Goal: Information Seeking & Learning: Learn about a topic

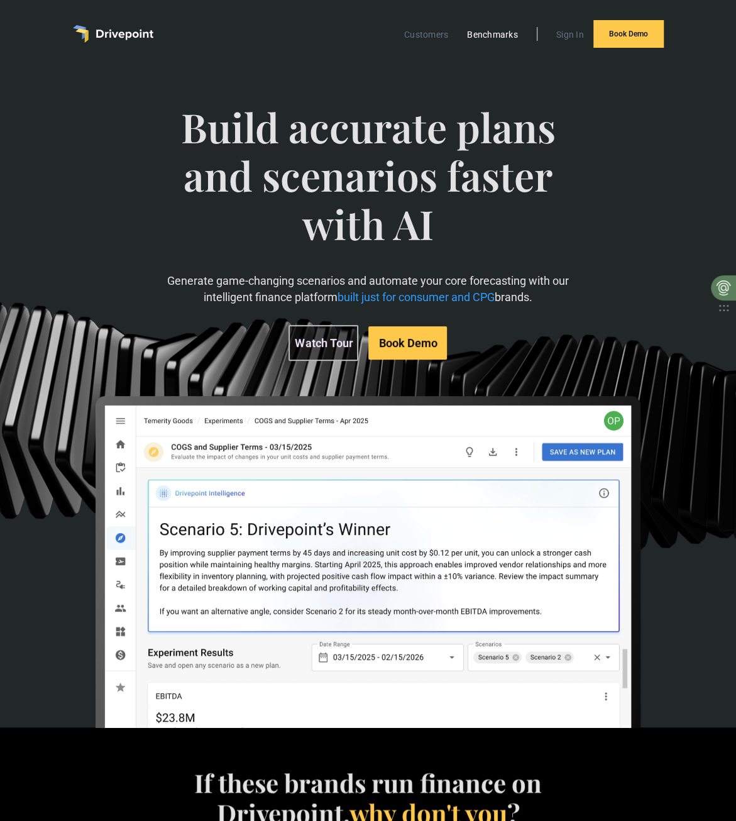
click at [476, 33] on link "Benchmarks" at bounding box center [492, 34] width 63 height 16
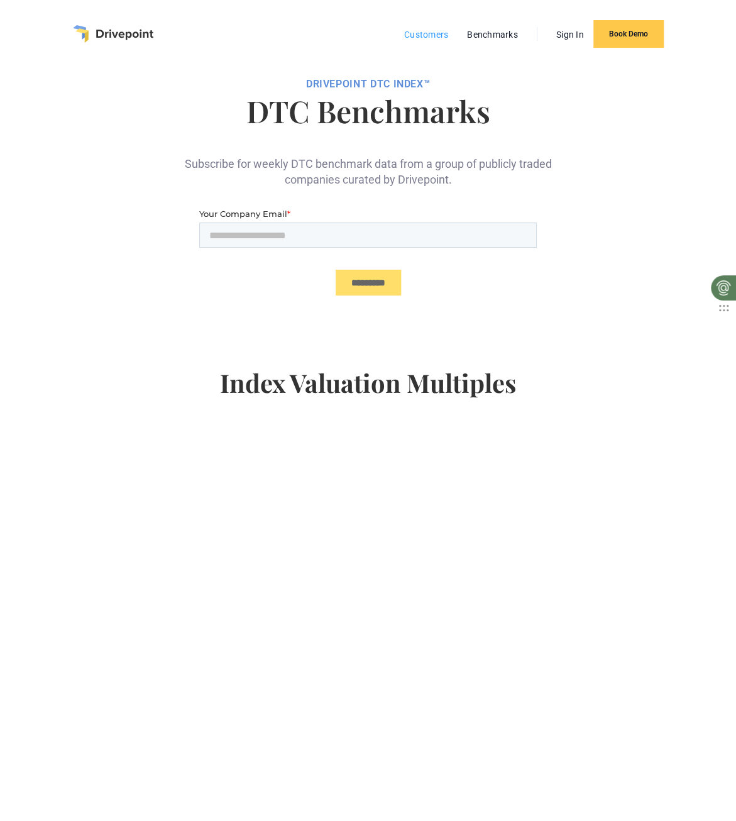
click at [424, 31] on link "Customers" at bounding box center [426, 34] width 57 height 16
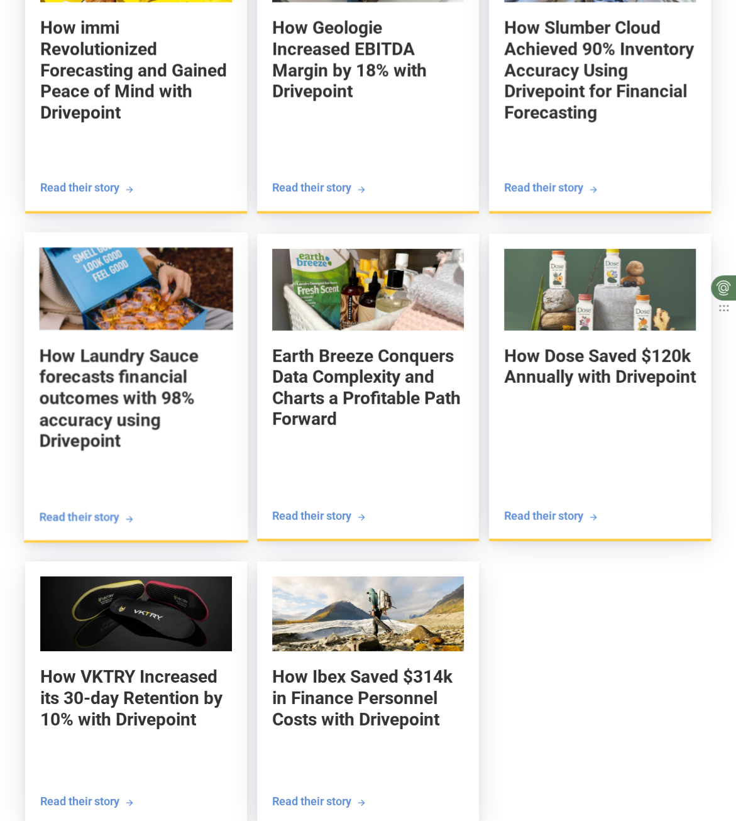
scroll to position [1697, 0]
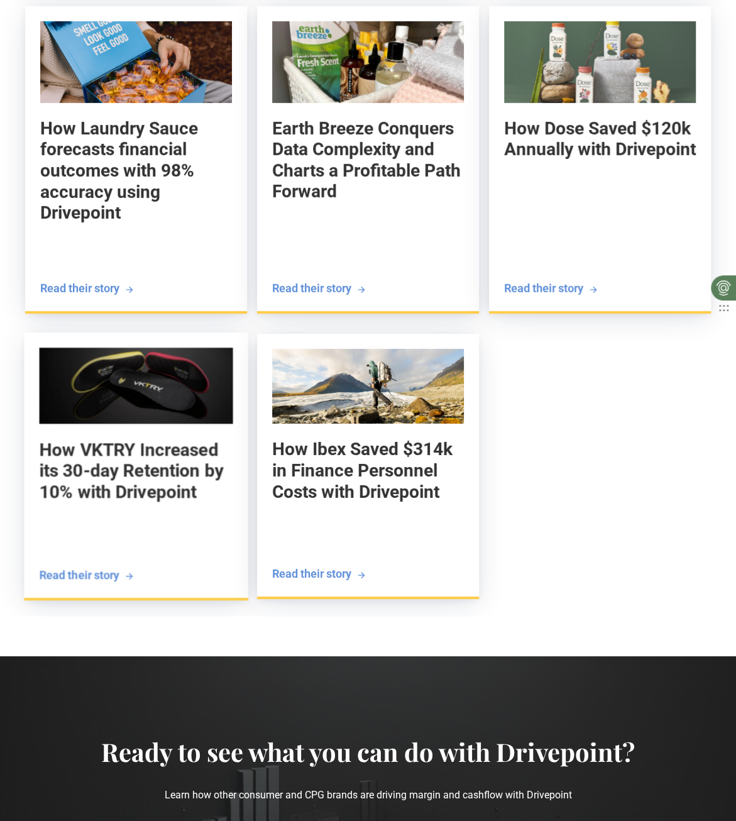
click at [126, 392] on img at bounding box center [136, 386] width 194 height 76
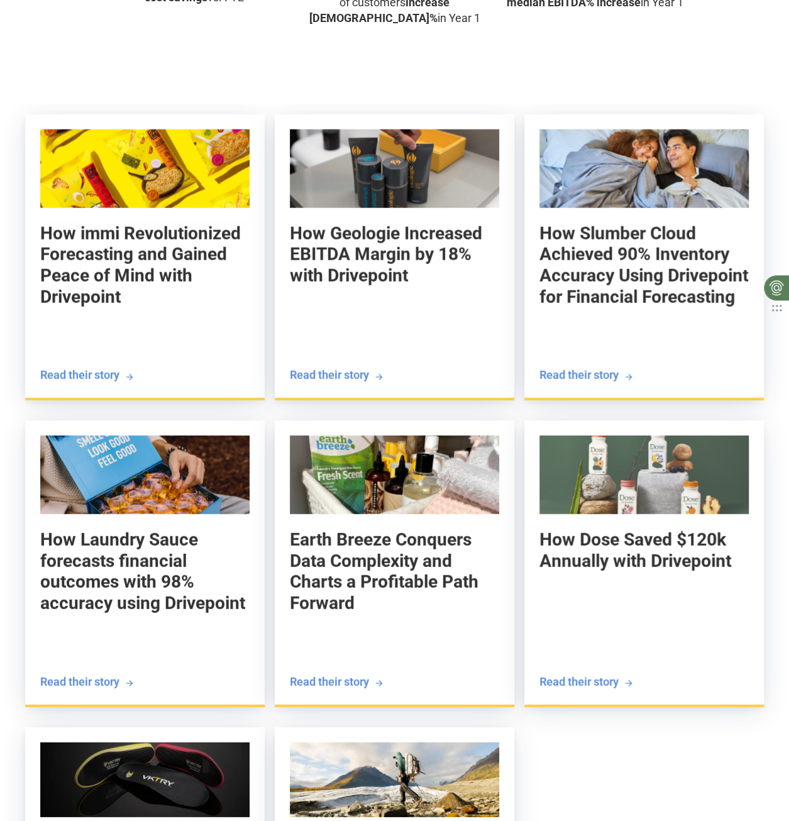
scroll to position [1336, 0]
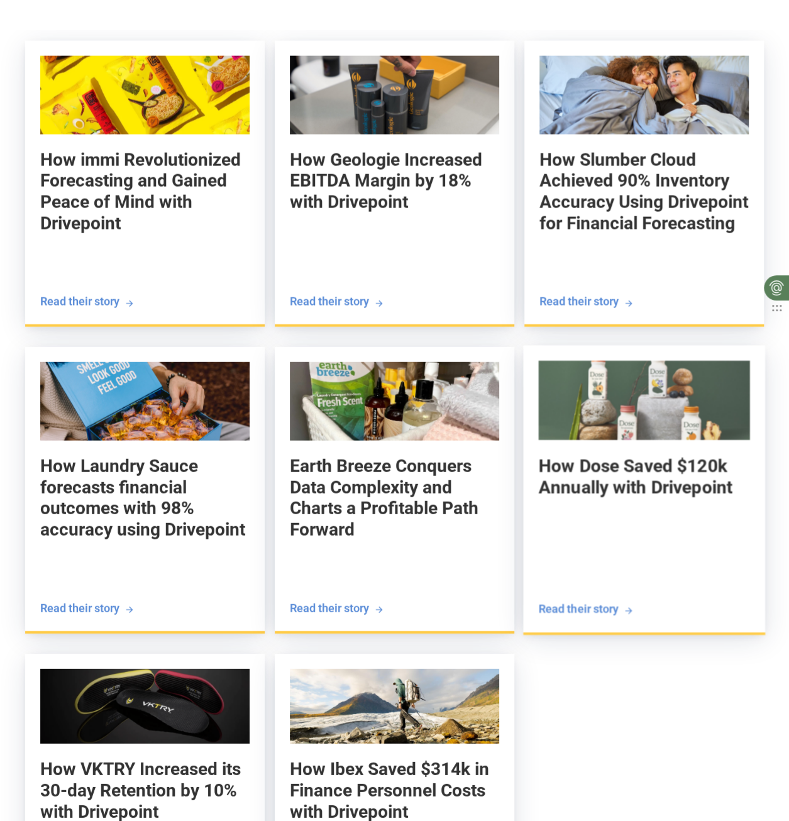
click at [648, 409] on img at bounding box center [643, 400] width 211 height 79
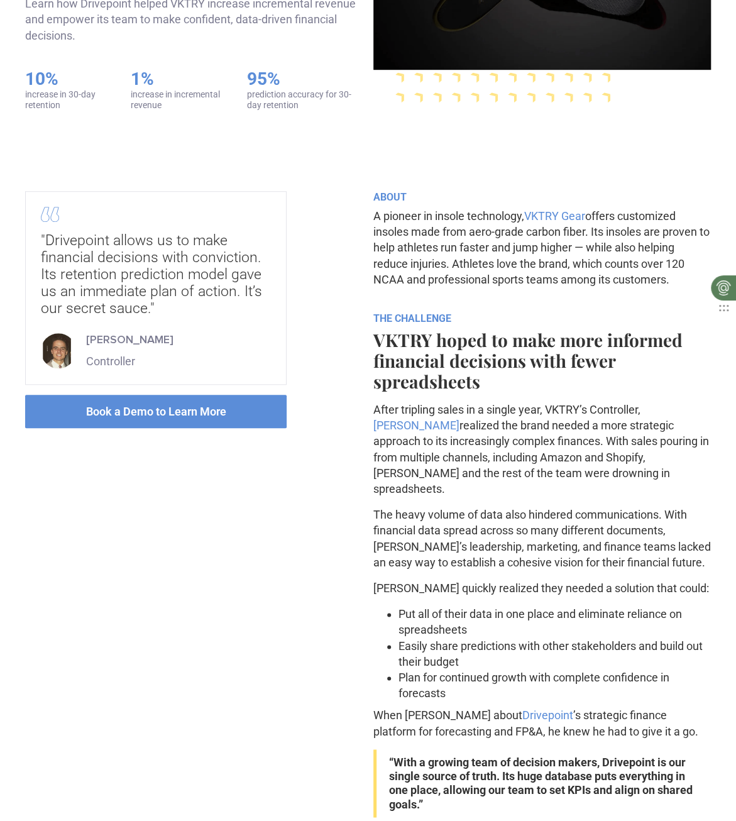
scroll to position [441, 0]
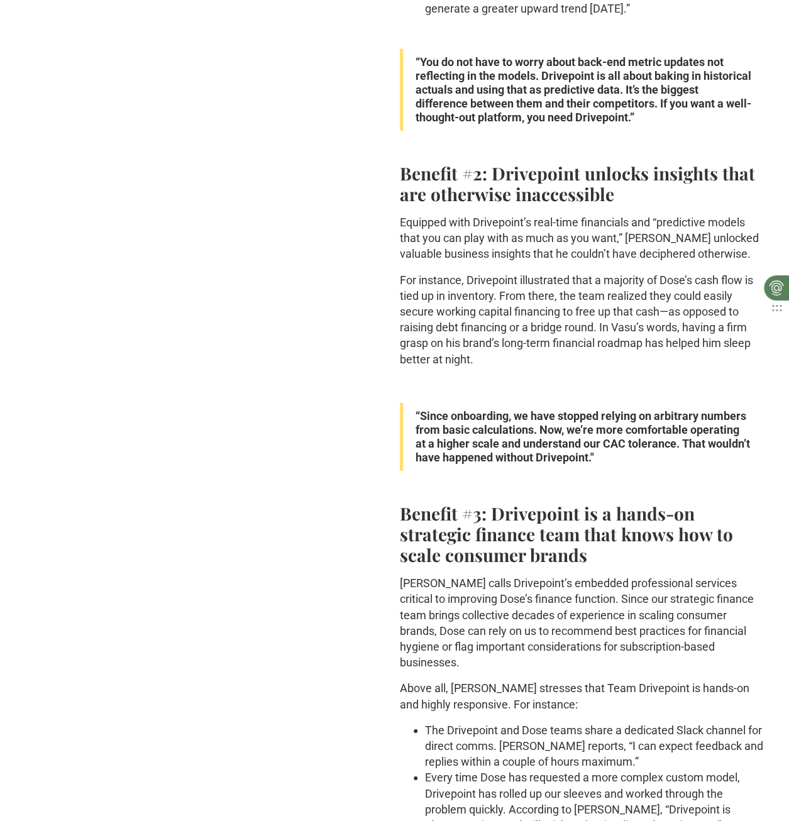
scroll to position [1572, 0]
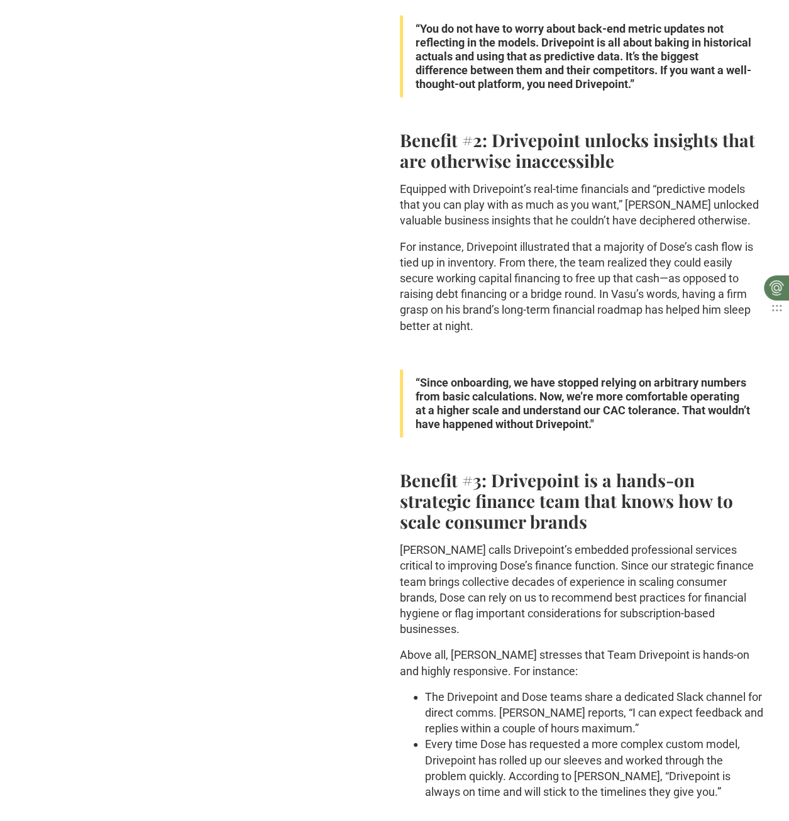
click at [324, 218] on div ""With Drivepoint, you will actually help you figure out what your pathway looks…" at bounding box center [394, 232] width 739 height 2728
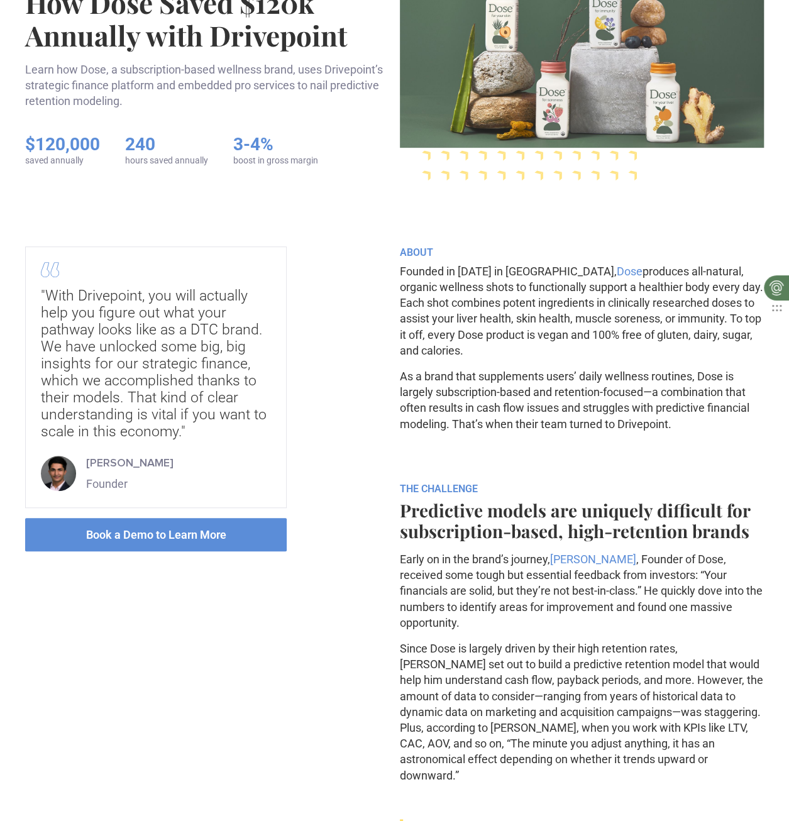
scroll to position [0, 0]
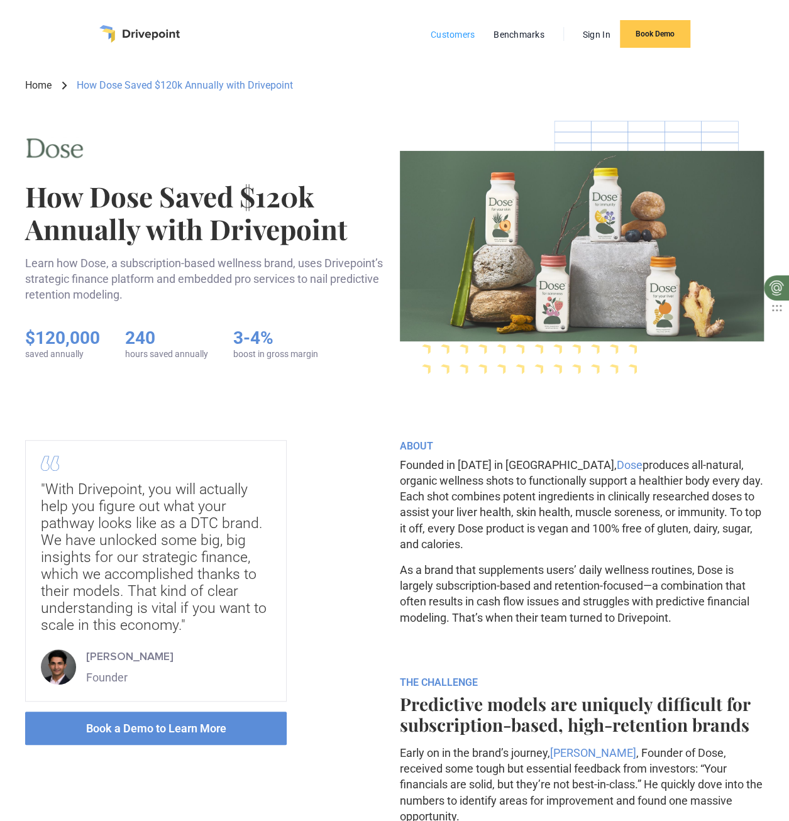
click at [451, 35] on link "Customers" at bounding box center [452, 34] width 57 height 16
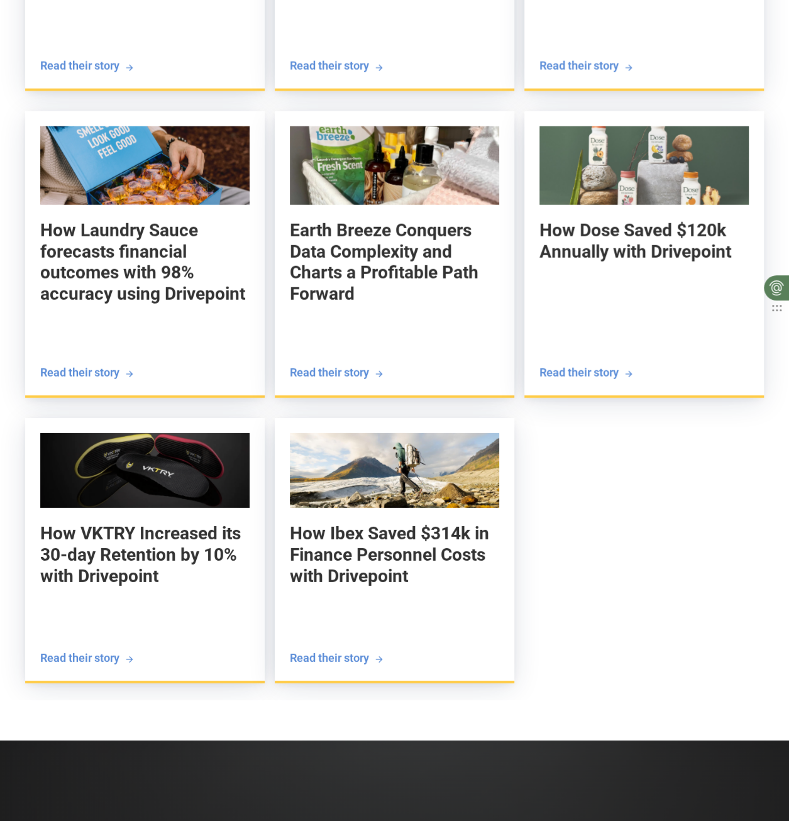
scroll to position [1320, 0]
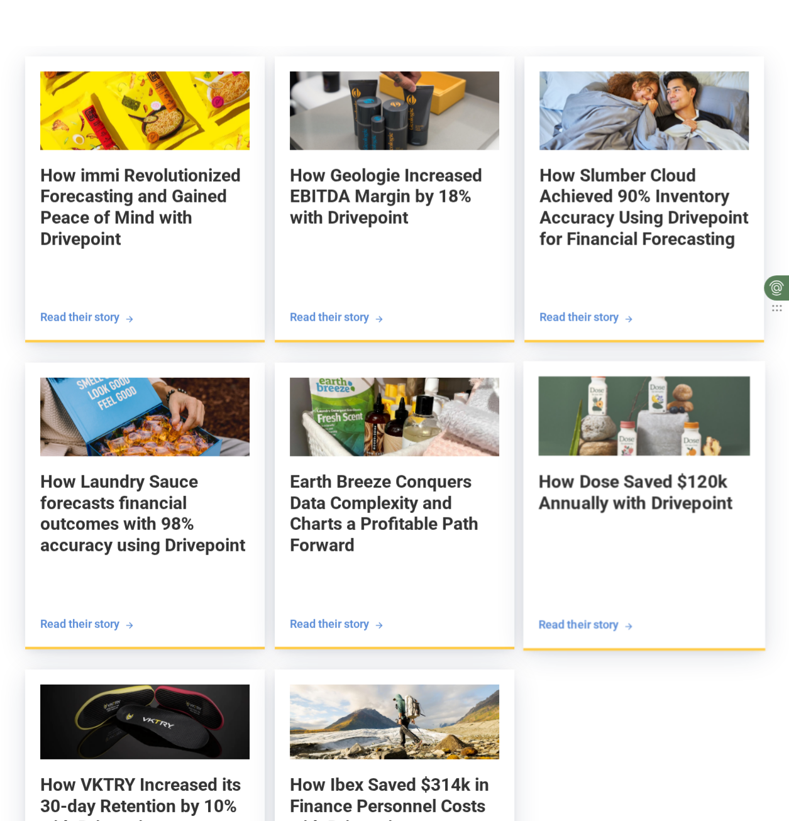
click at [690, 400] on img at bounding box center [643, 416] width 211 height 79
